Goal: Information Seeking & Learning: Check status

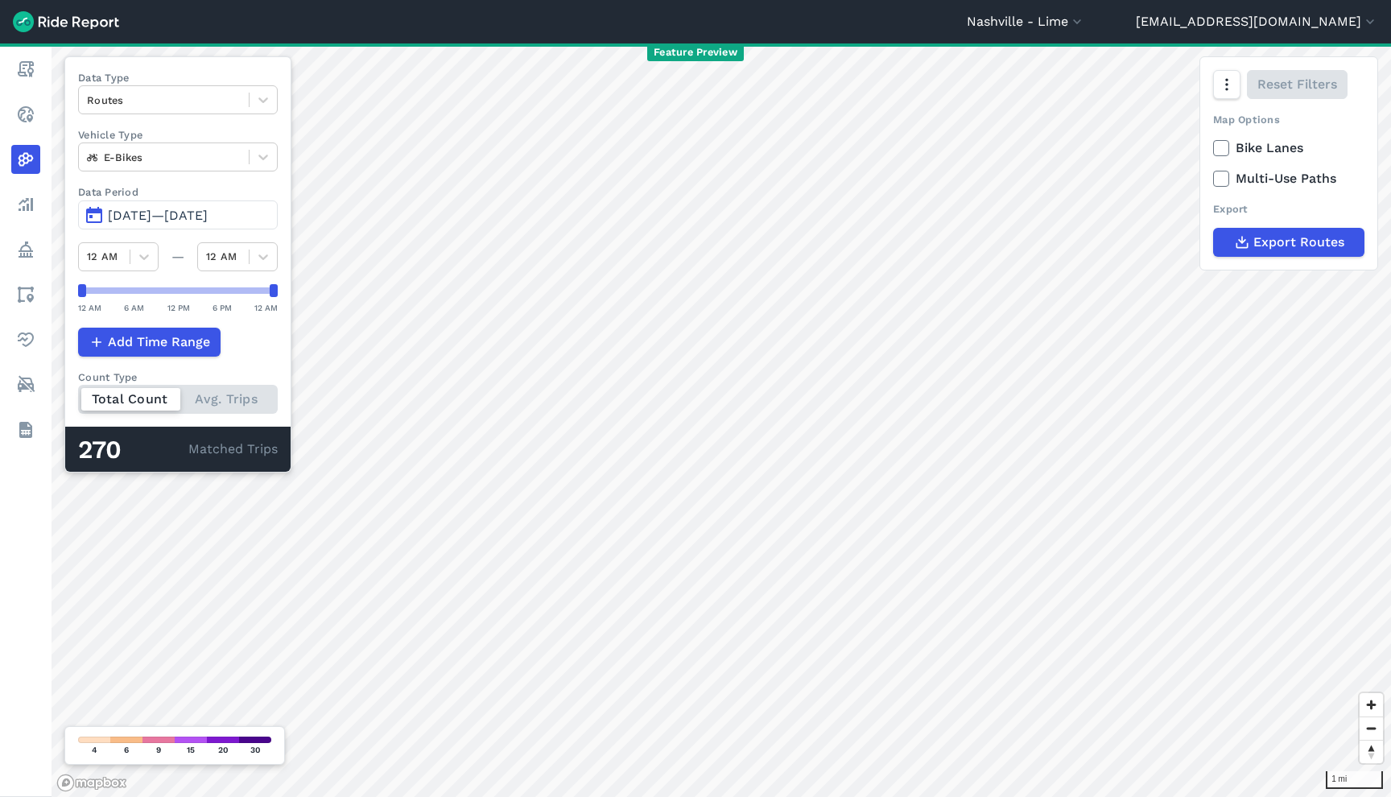
click at [206, 217] on span "Jul 6, 2025—Jul 6, 2025" at bounding box center [158, 215] width 100 height 15
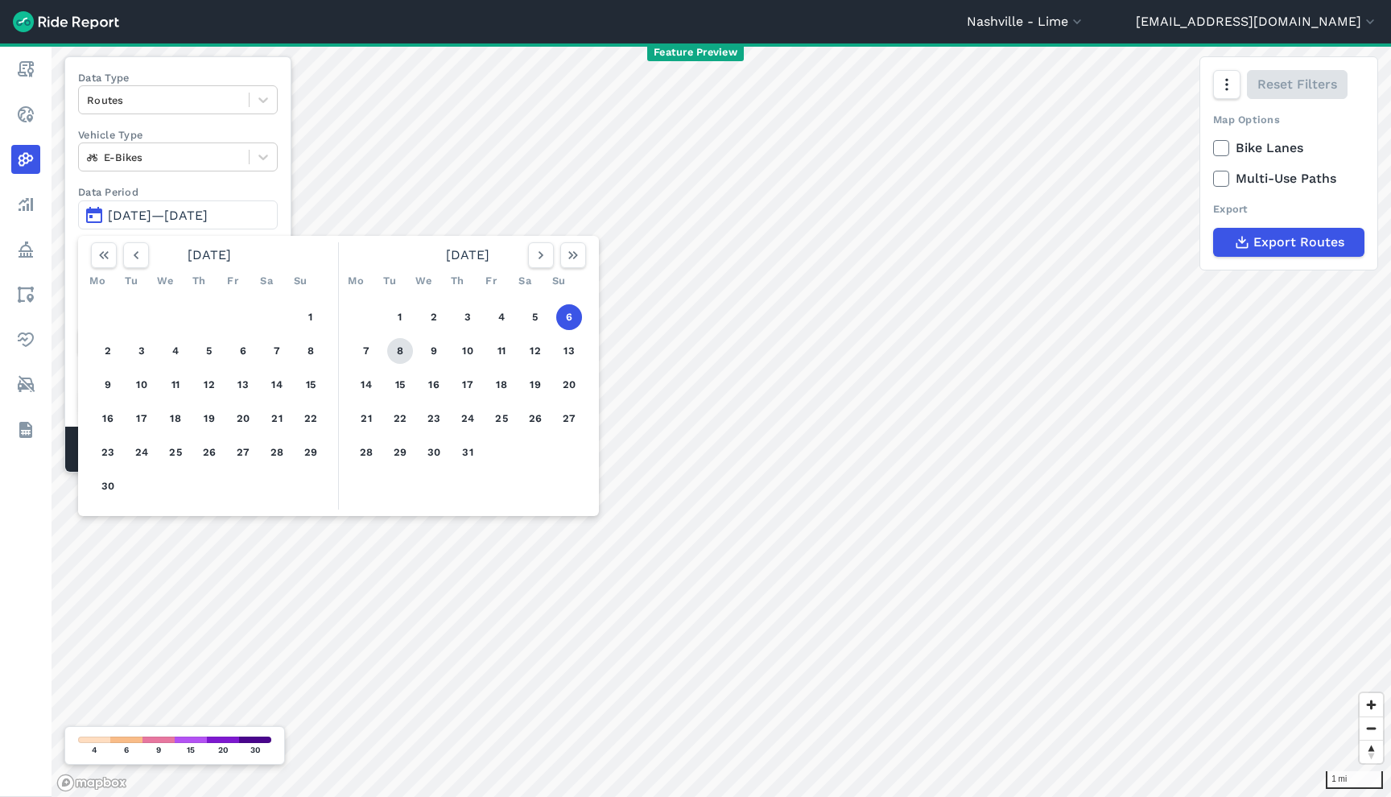
click at [392, 356] on button "8" at bounding box center [400, 351] width 26 height 26
click at [391, 355] on button "8" at bounding box center [400, 351] width 26 height 26
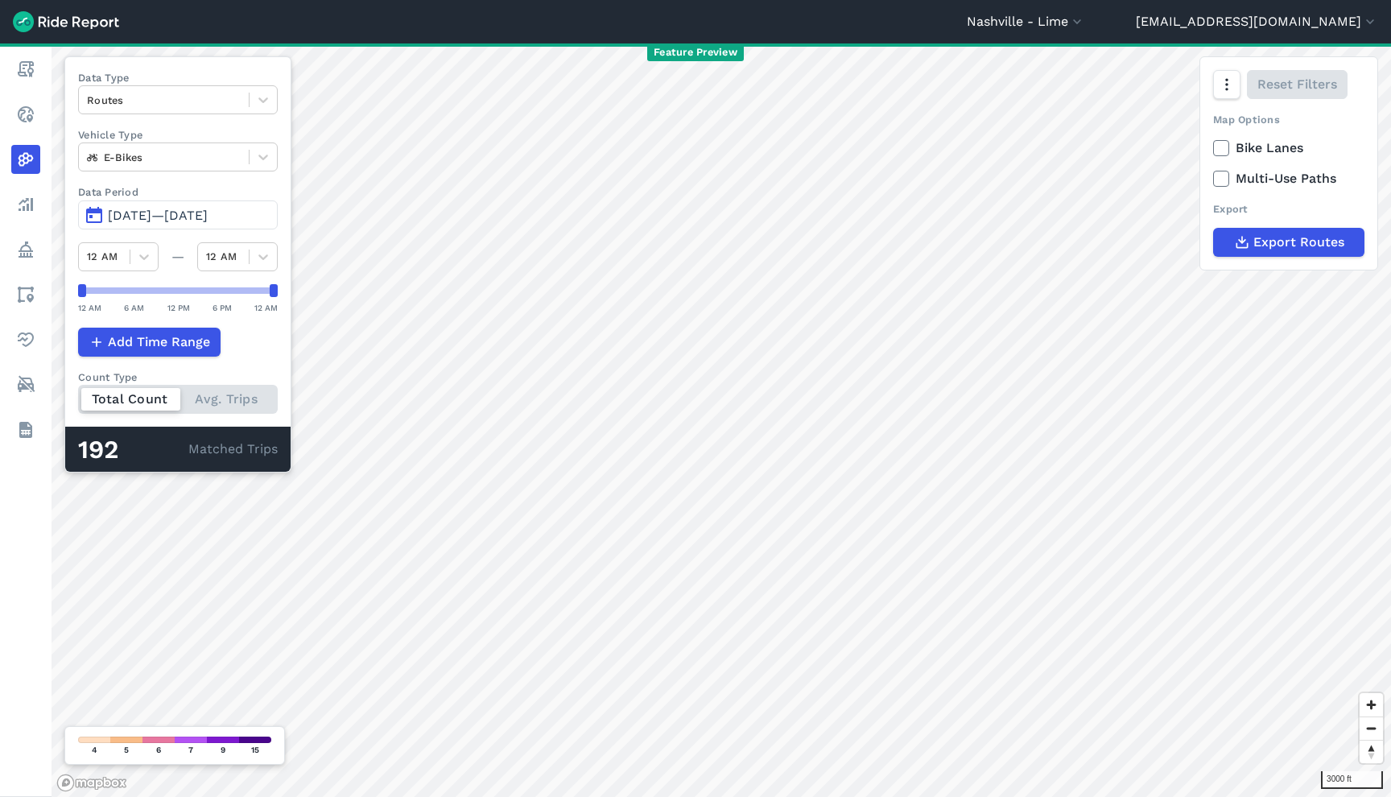
click at [227, 205] on button "[DATE]—[DATE]" at bounding box center [178, 214] width 200 height 29
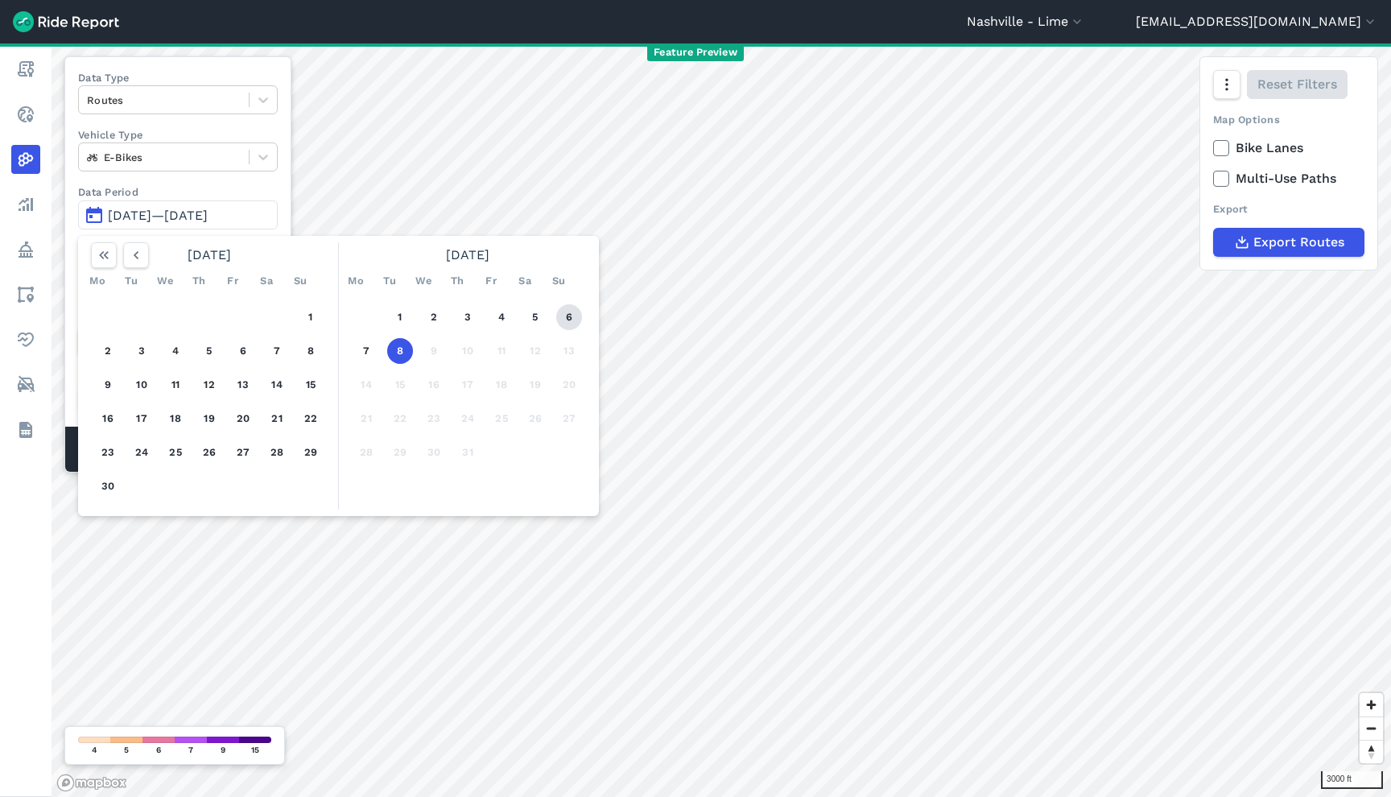
click at [577, 311] on button "6" at bounding box center [569, 317] width 26 height 26
click at [399, 352] on button "8" at bounding box center [400, 351] width 26 height 26
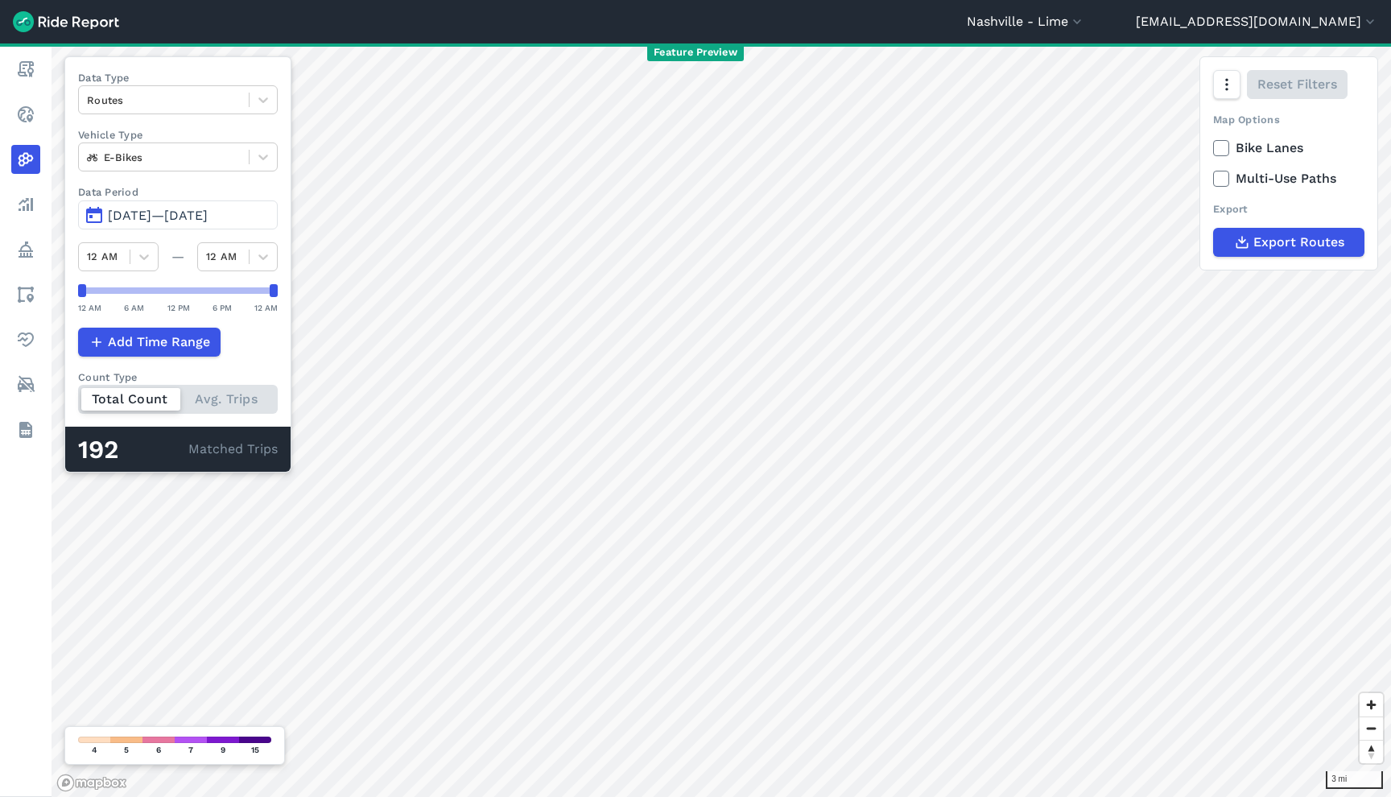
click at [208, 216] on span "Jul 6, 2025—Jul 8, 2025" at bounding box center [158, 215] width 100 height 15
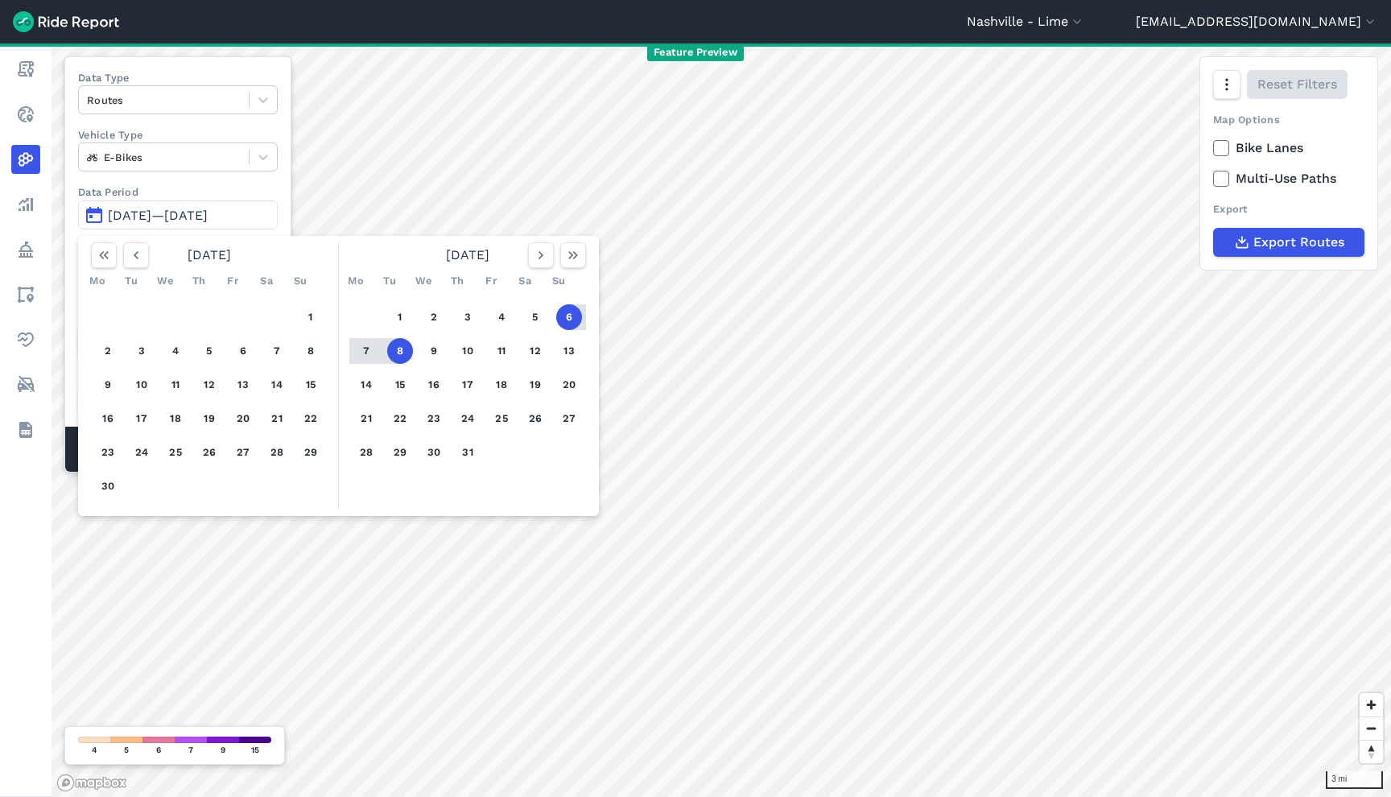
click at [571, 312] on button "6" at bounding box center [569, 317] width 26 height 26
click at [580, 247] on button "button" at bounding box center [573, 255] width 26 height 26
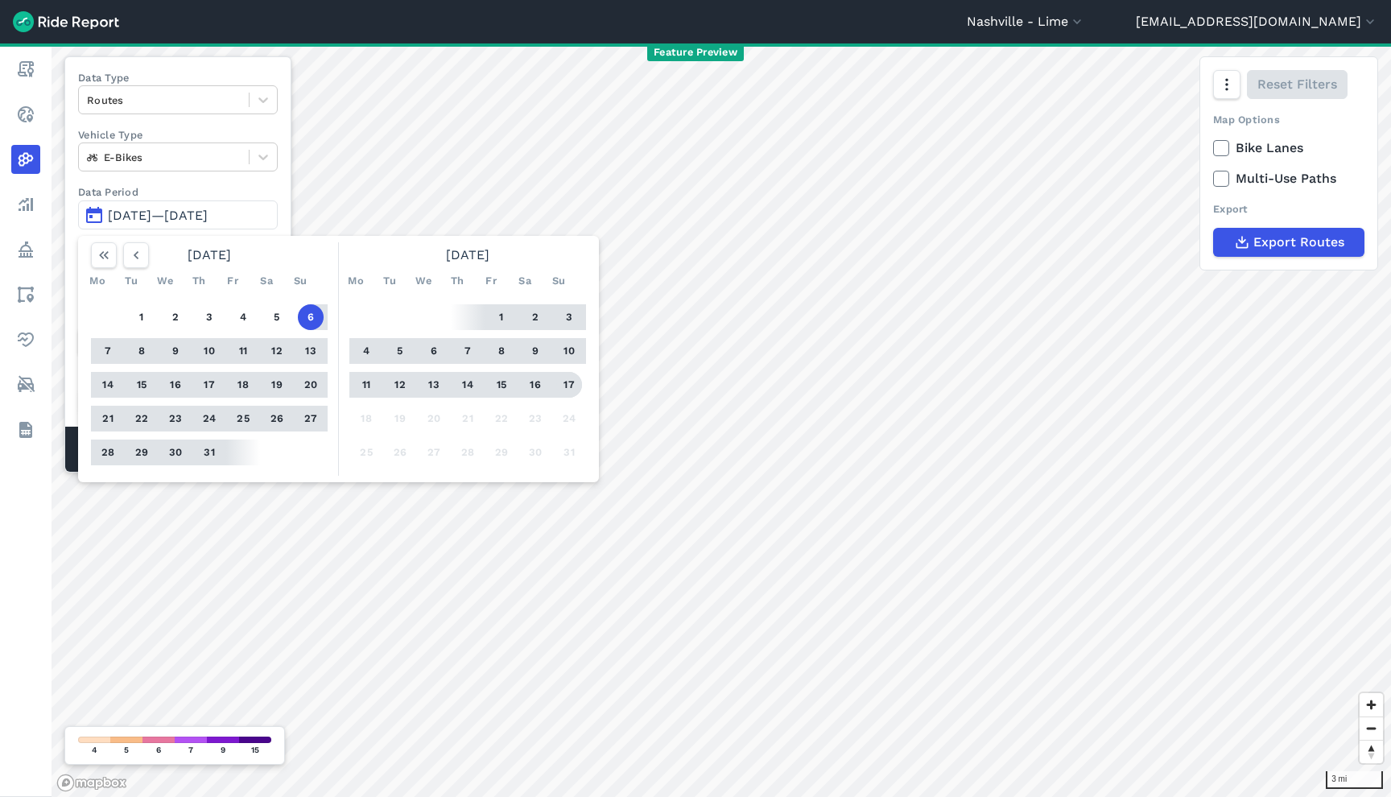
click at [571, 384] on button "17" at bounding box center [569, 385] width 26 height 26
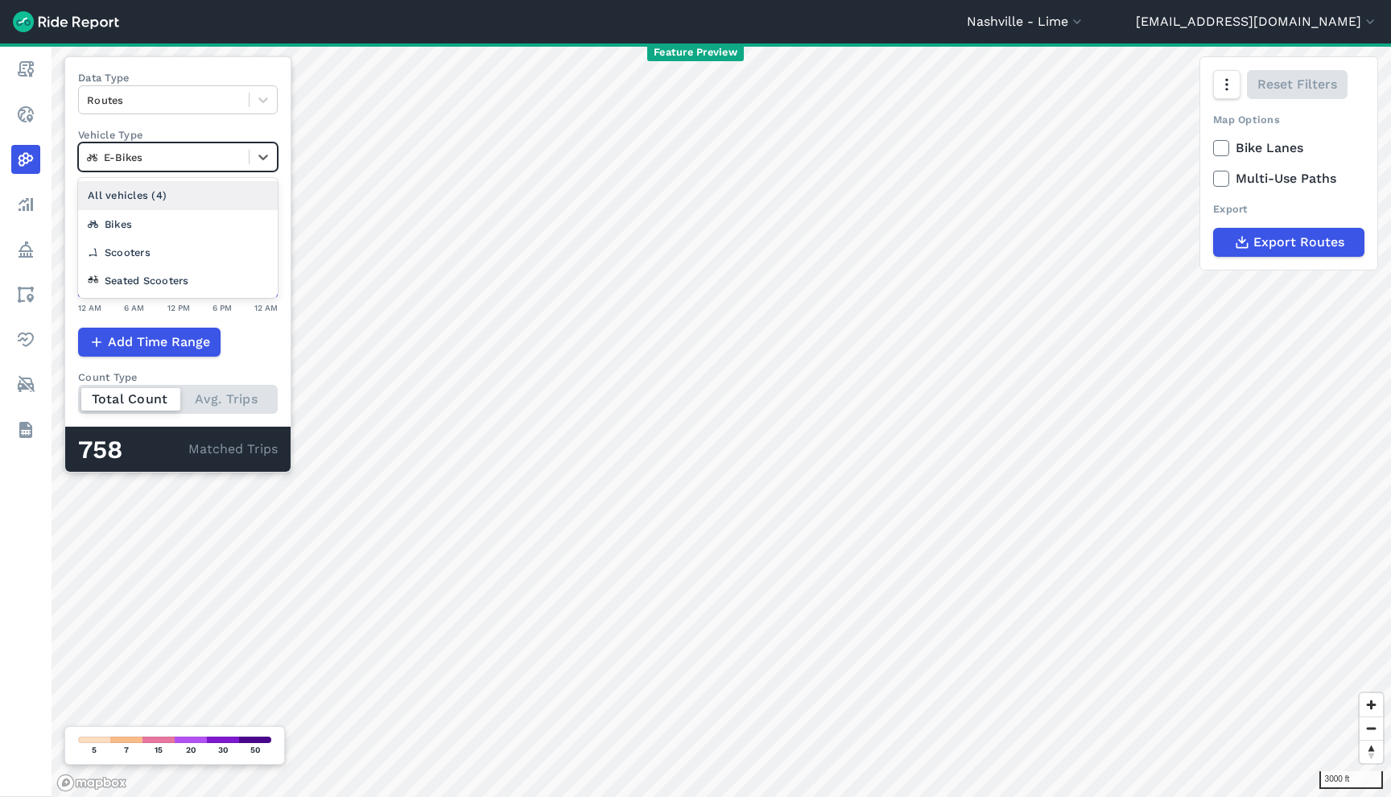
click at [222, 156] on div at bounding box center [164, 157] width 154 height 19
click at [220, 188] on div "All vehicles (4)" at bounding box center [178, 195] width 200 height 28
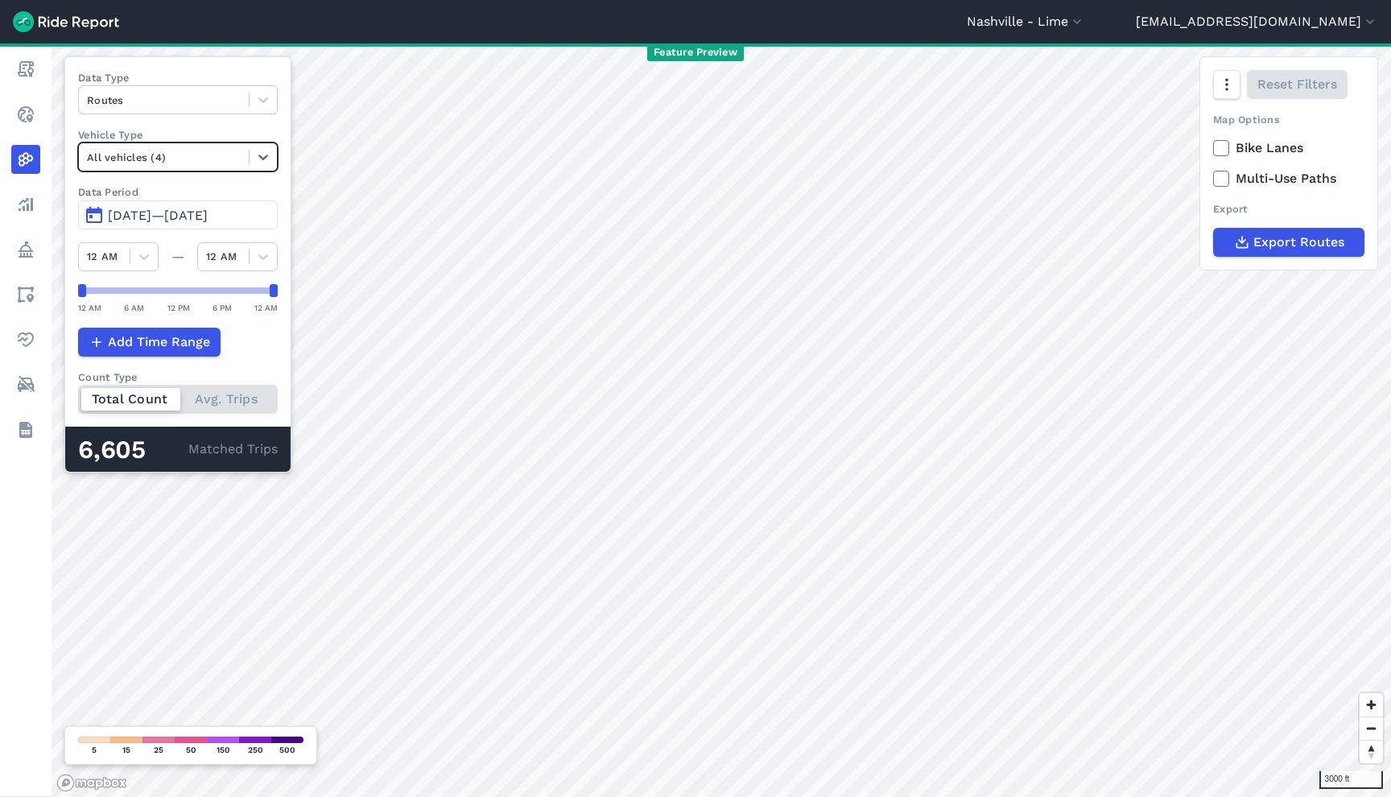
click at [208, 216] on span "Jul 6, 2025—Aug 17, 2025" at bounding box center [158, 215] width 100 height 15
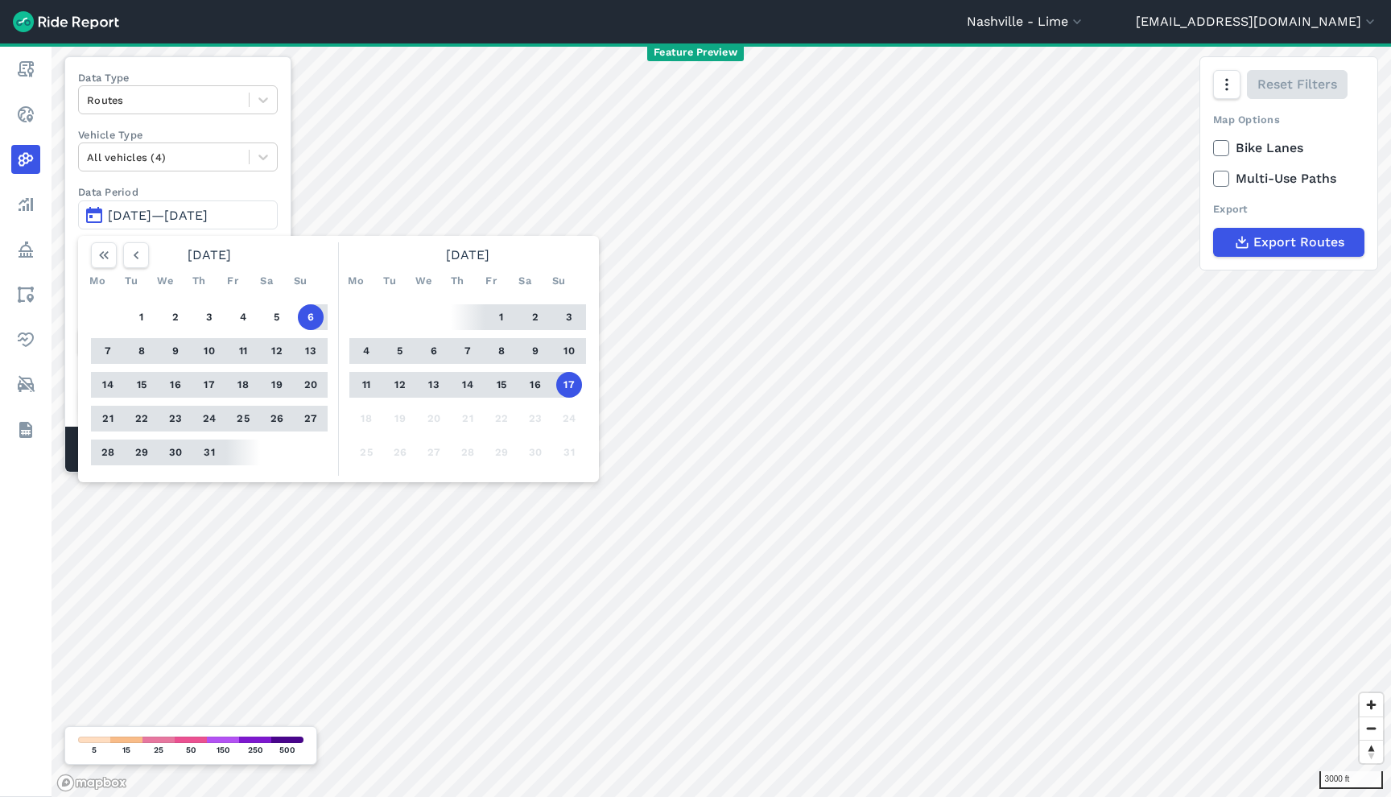
click at [312, 320] on button "6" at bounding box center [311, 317] width 26 height 26
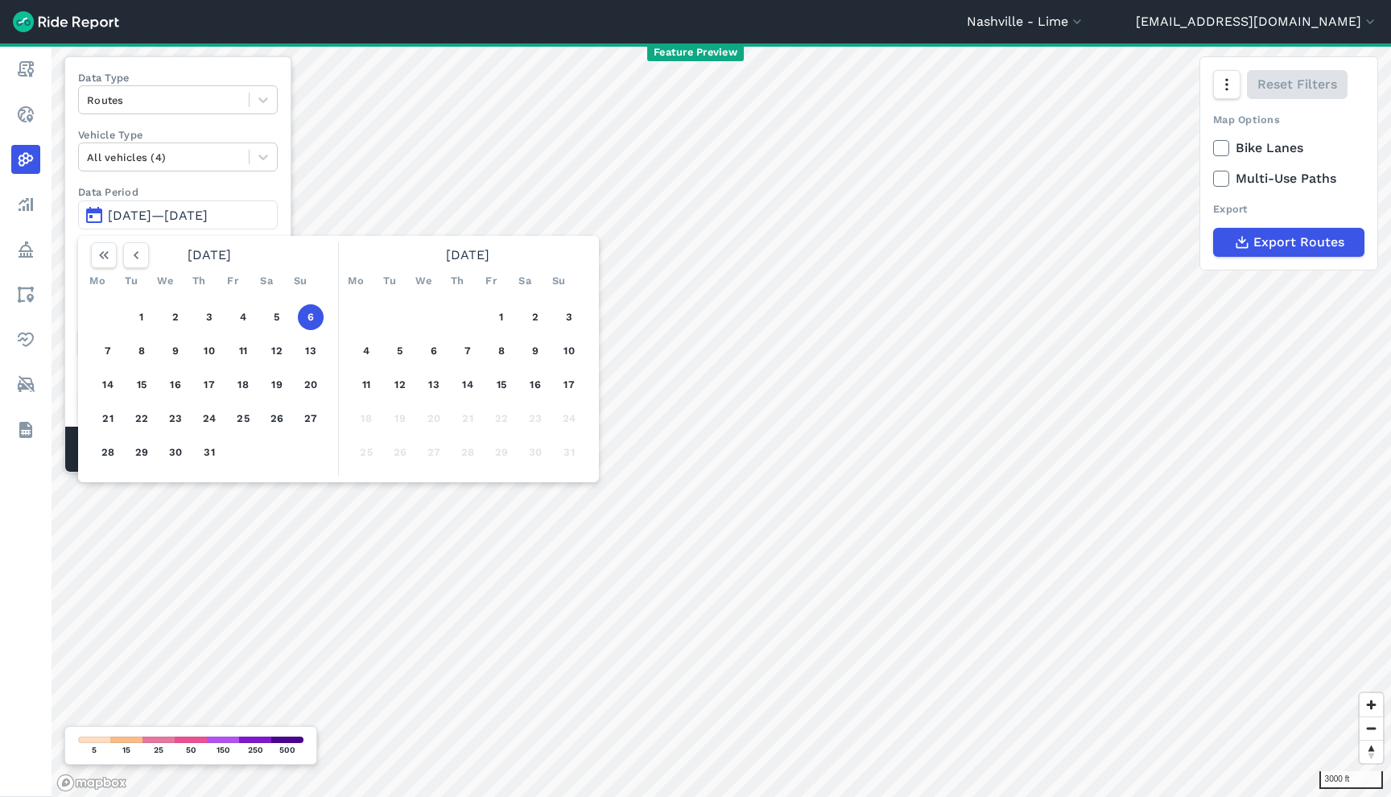
click at [312, 320] on button "6" at bounding box center [311, 317] width 26 height 26
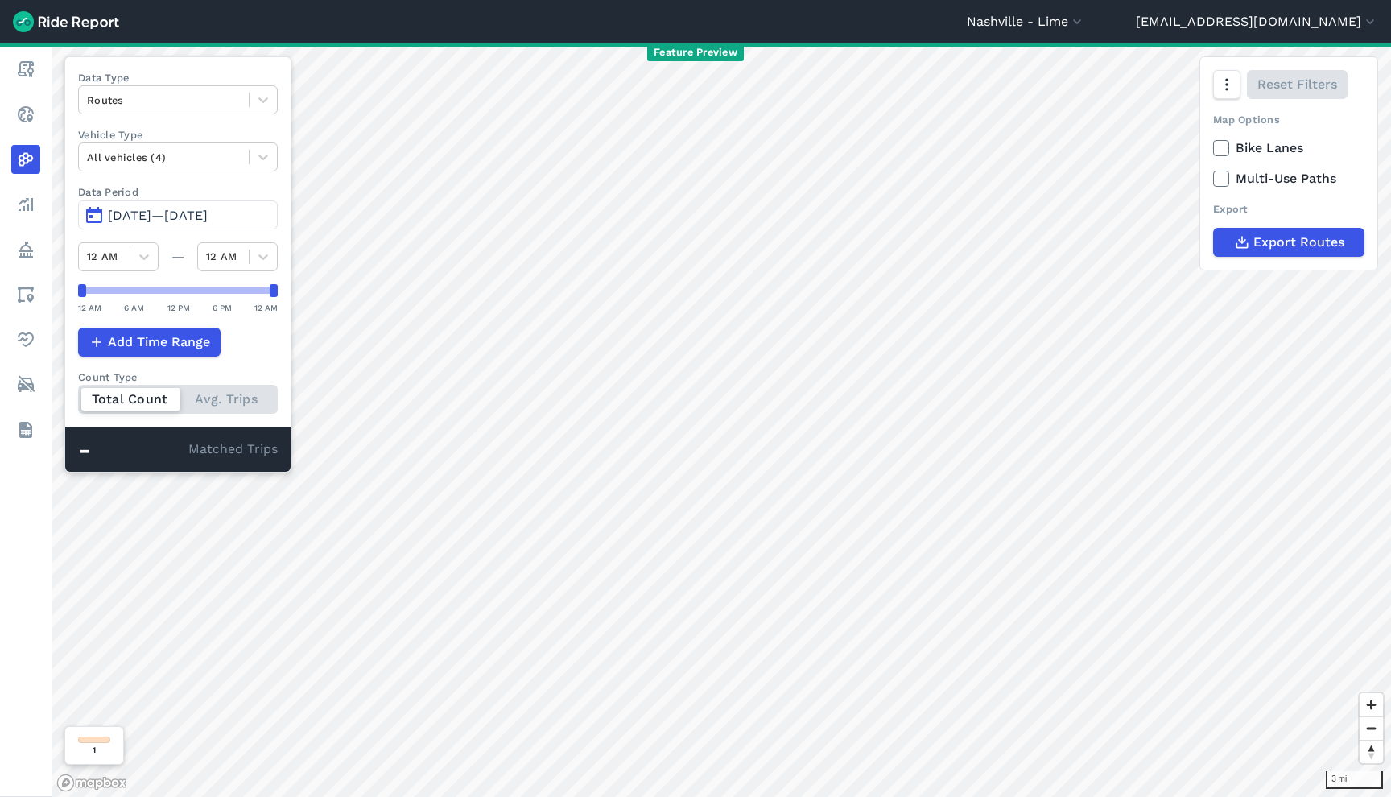
click at [208, 211] on span "[DATE]—[DATE]" at bounding box center [158, 215] width 100 height 15
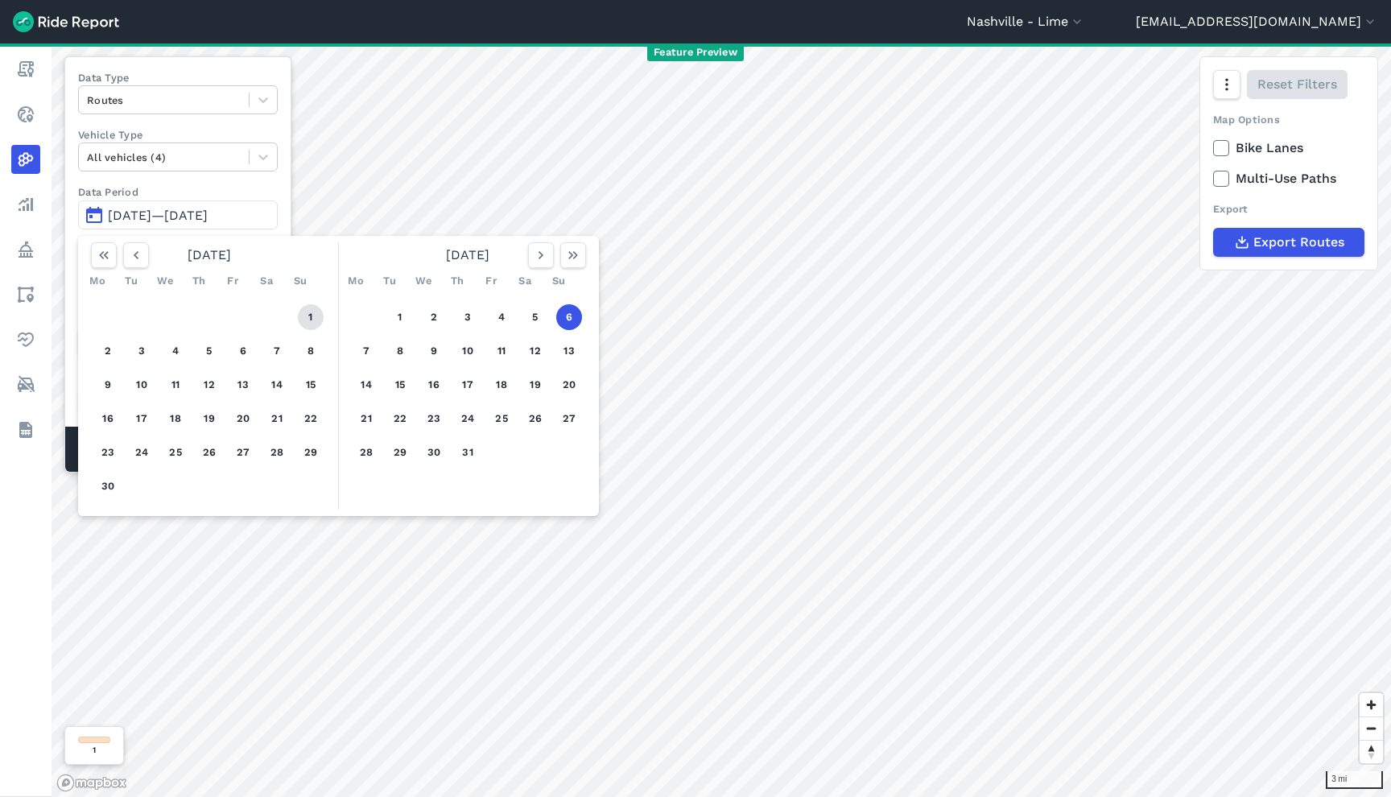
drag, startPoint x: 300, startPoint y: 310, endPoint x: 323, endPoint y: 314, distance: 22.9
click at [300, 311] on button "1" at bounding box center [311, 317] width 26 height 26
click at [575, 247] on icon "button" at bounding box center [573, 255] width 16 height 16
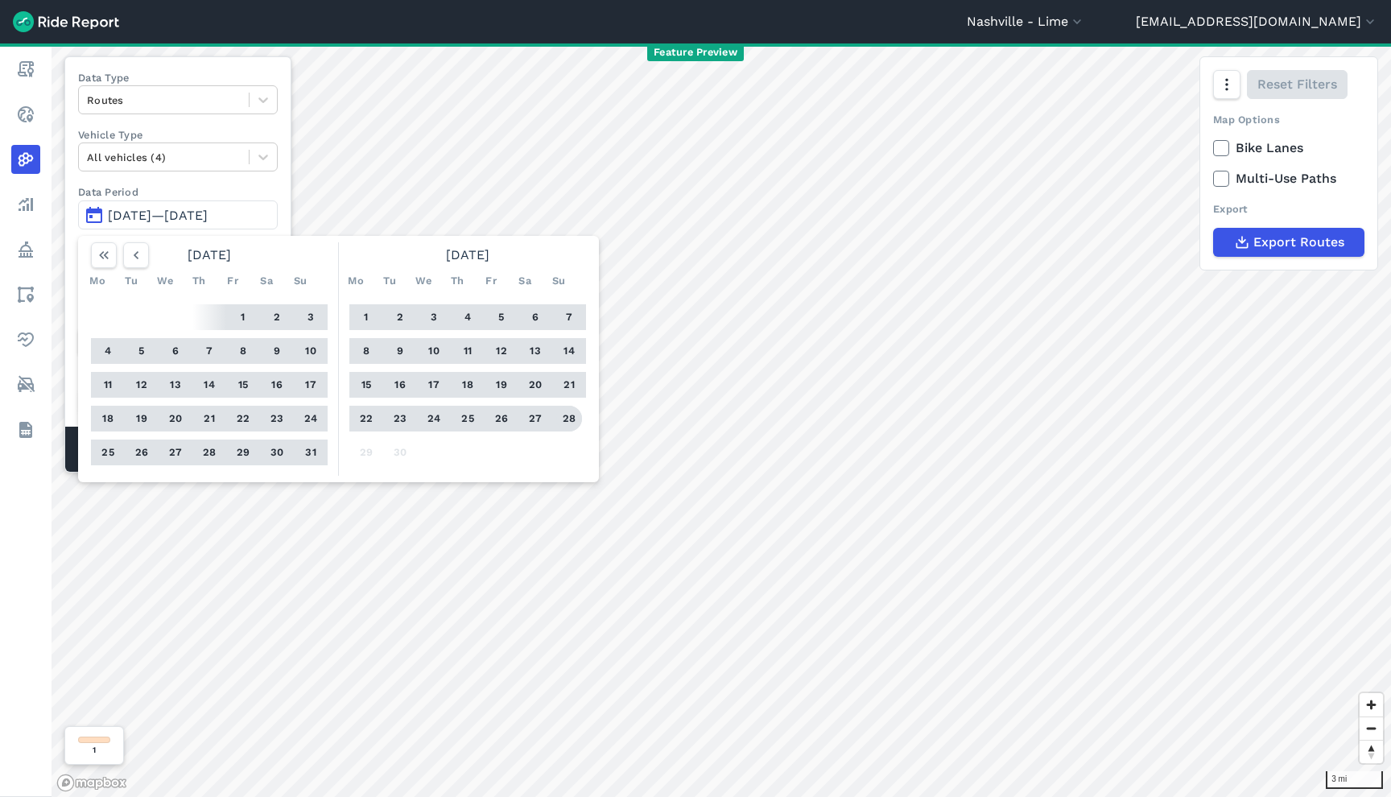
click at [575, 420] on button "28" at bounding box center [569, 419] width 26 height 26
